Goal: Task Accomplishment & Management: Use online tool/utility

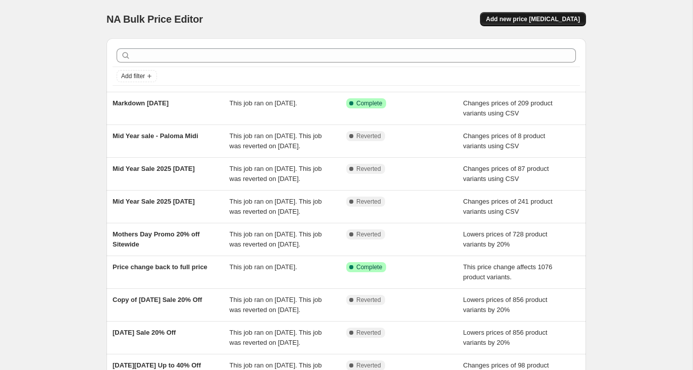
click at [520, 23] on span "Add new price change job" at bounding box center [533, 19] width 94 height 8
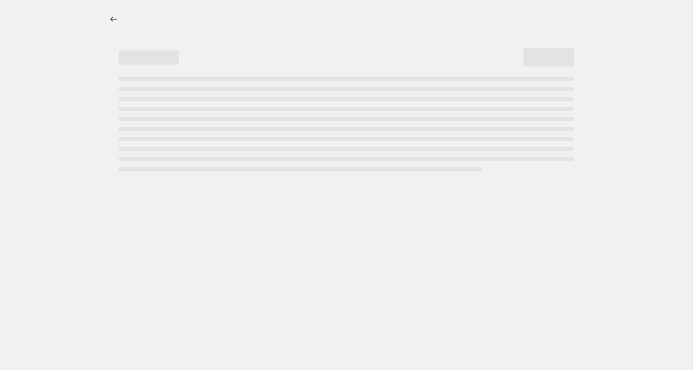
select select "percentage"
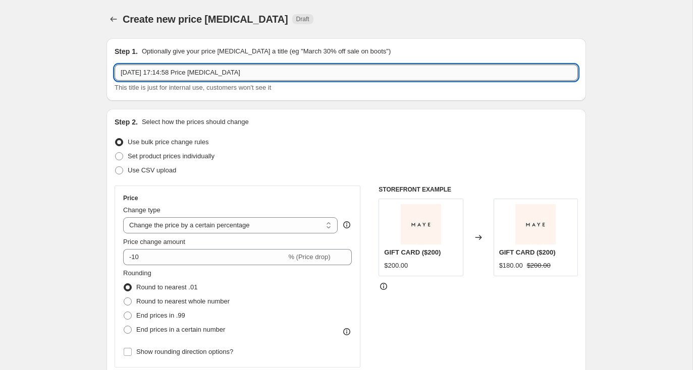
click at [319, 68] on input "29 Sept 2025, 17:14:58 Price change job" at bounding box center [346, 73] width 463 height 16
drag, startPoint x: 156, startPoint y: 78, endPoint x: 78, endPoint y: 76, distance: 78.7
click at [255, 70] on input "29 Sept 2025, 17:14:58 Price change job" at bounding box center [346, 73] width 463 height 16
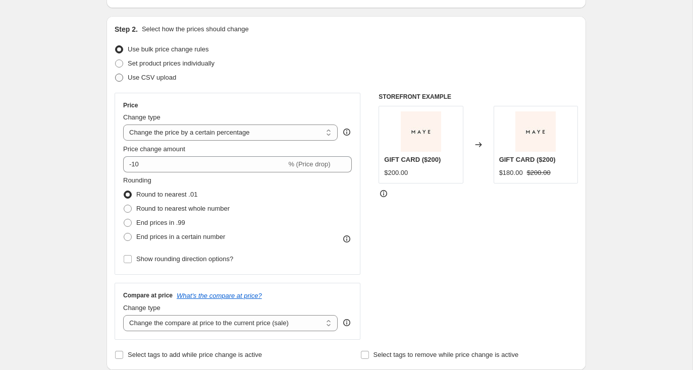
type input "29 Sept 2025, 17:14:58 Price change job - Lotus Top"
click at [147, 82] on span "Use CSV upload" at bounding box center [152, 78] width 48 height 10
click at [116, 74] on input "Use CSV upload" at bounding box center [115, 74] width 1 height 1
radio input "true"
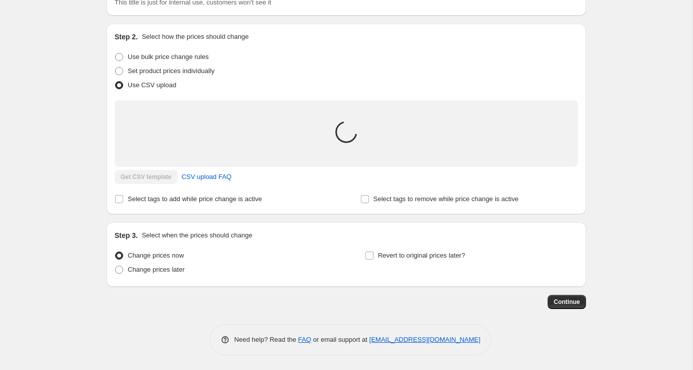
scroll to position [93, 0]
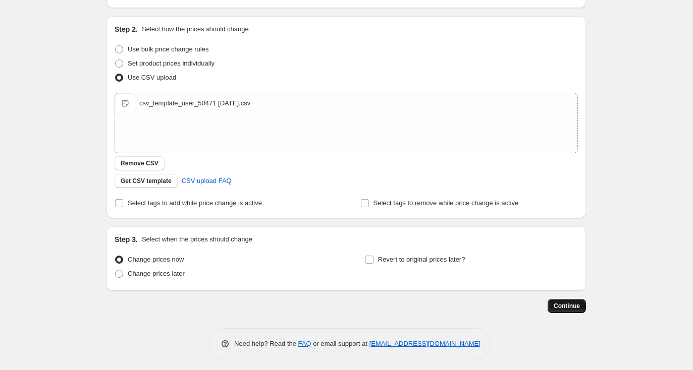
click at [567, 305] on span "Continue" at bounding box center [567, 306] width 26 height 8
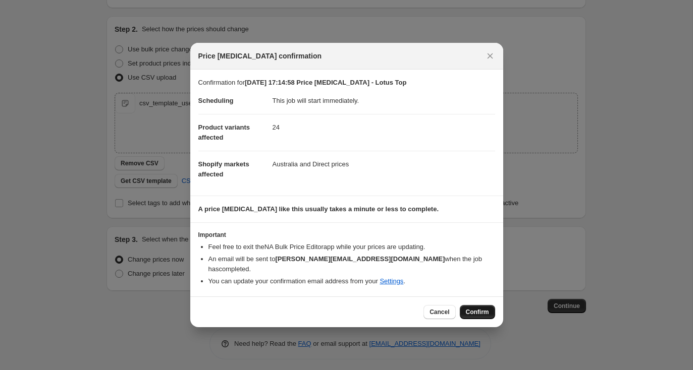
click at [481, 310] on span "Confirm" at bounding box center [477, 312] width 23 height 8
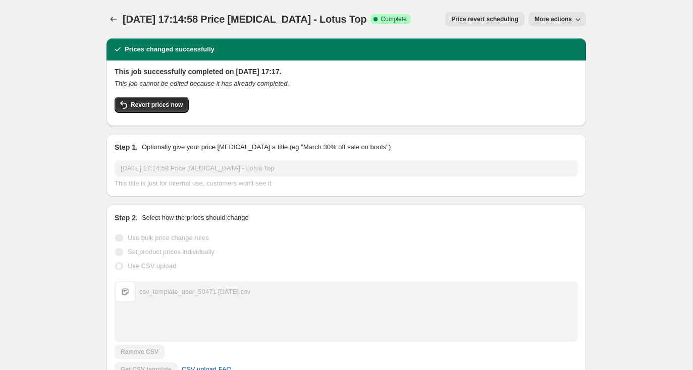
click at [231, 97] on div "Revert prices now" at bounding box center [346, 107] width 463 height 21
click at [436, 62] on div "This job successfully completed on 29 September 2025 at 17:17. This job cannot …" at bounding box center [345, 94] width 479 height 66
click at [114, 19] on icon "Price change jobs" at bounding box center [113, 19] width 10 height 10
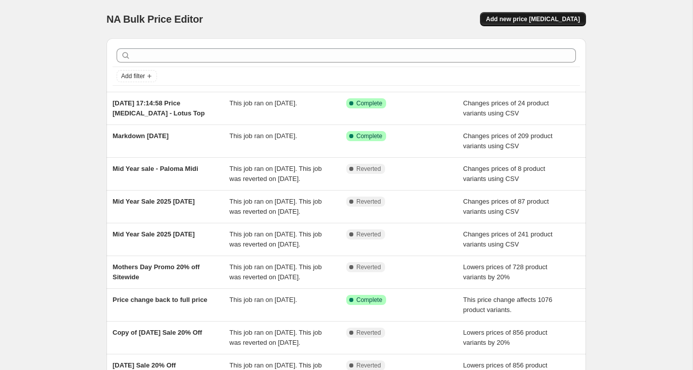
click at [537, 17] on span "Add new price change job" at bounding box center [533, 19] width 94 height 8
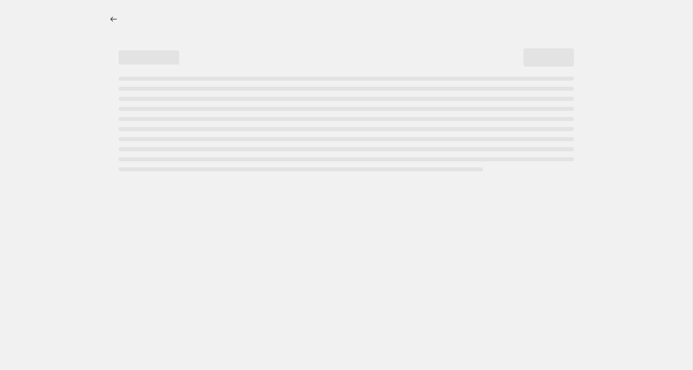
select select "percentage"
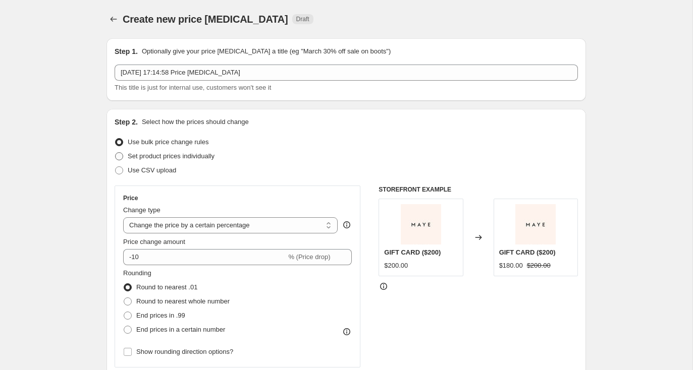
click at [138, 160] on span "Set product prices individually" at bounding box center [171, 156] width 87 height 10
click at [116, 153] on input "Set product prices individually" at bounding box center [115, 152] width 1 height 1
radio input "true"
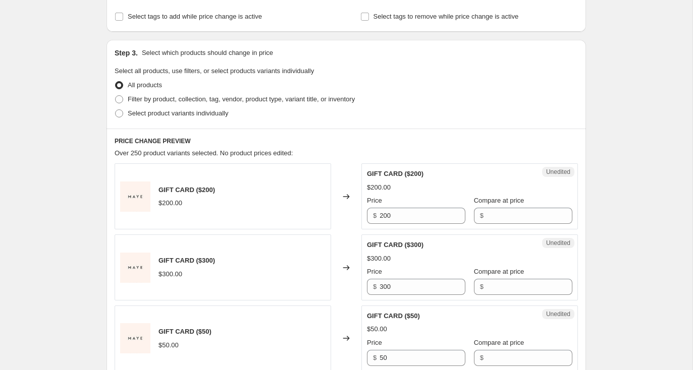
scroll to position [167, 0]
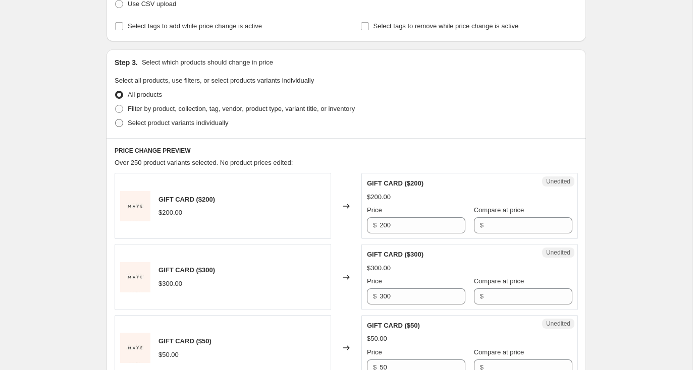
click at [140, 124] on span "Select product variants individually" at bounding box center [178, 123] width 100 height 8
click at [116, 120] on input "Select product variants individually" at bounding box center [115, 119] width 1 height 1
radio input "true"
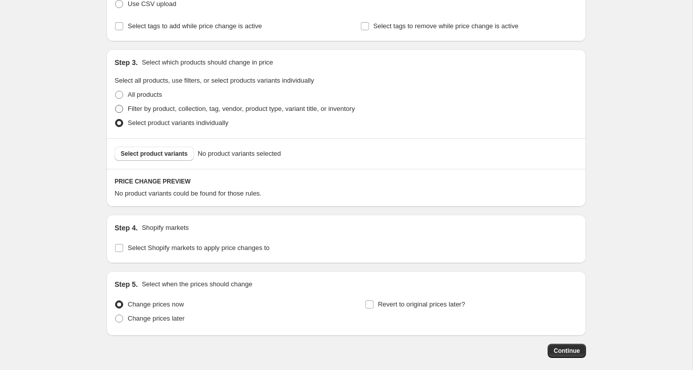
click at [143, 108] on span "Filter by product, collection, tag, vendor, product type, variant title, or inv…" at bounding box center [241, 109] width 227 height 8
click at [116, 105] on input "Filter by product, collection, tag, vendor, product type, variant title, or inv…" at bounding box center [115, 105] width 1 height 1
radio input "true"
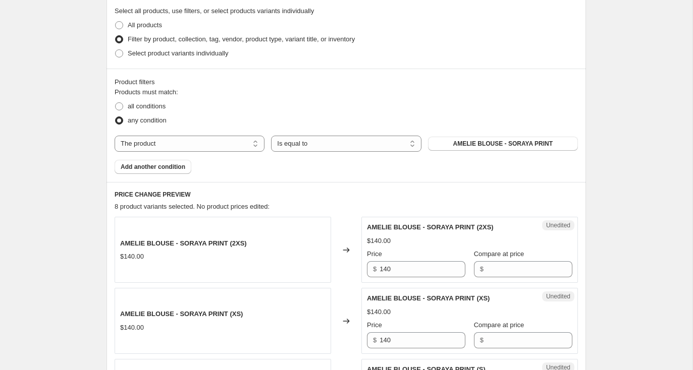
scroll to position [237, 0]
click at [397, 145] on select "Is equal to Is not equal to" at bounding box center [346, 143] width 150 height 16
click at [271, 135] on select "Is equal to Is not equal to" at bounding box center [346, 143] width 150 height 16
click at [461, 144] on span "AMELIE BLOUSE - SORAYA PRINT" at bounding box center [502, 143] width 99 height 8
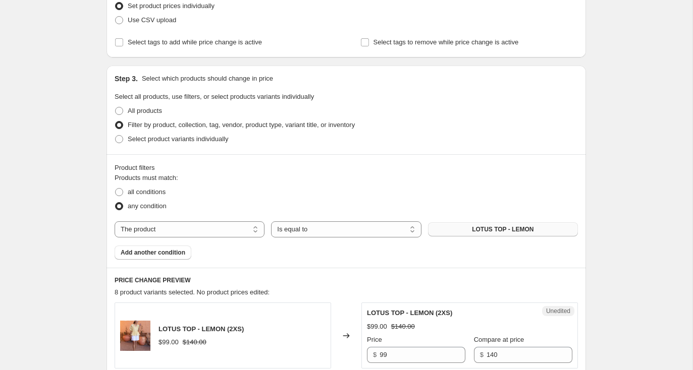
scroll to position [31, 0]
